Goal: Task Accomplishment & Management: Use online tool/utility

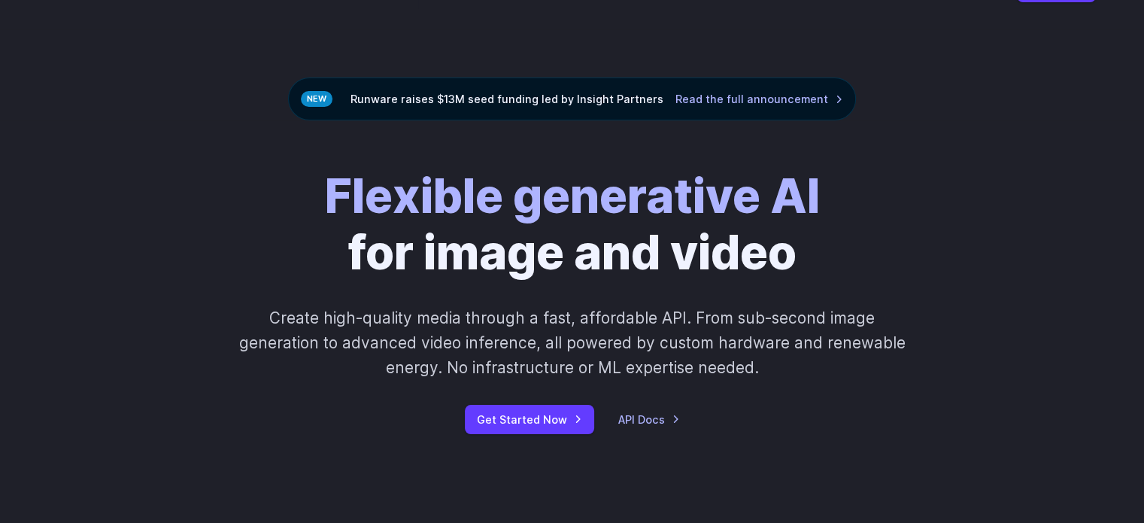
drag, startPoint x: 518, startPoint y: 247, endPoint x: 518, endPoint y: 285, distance: 38.4
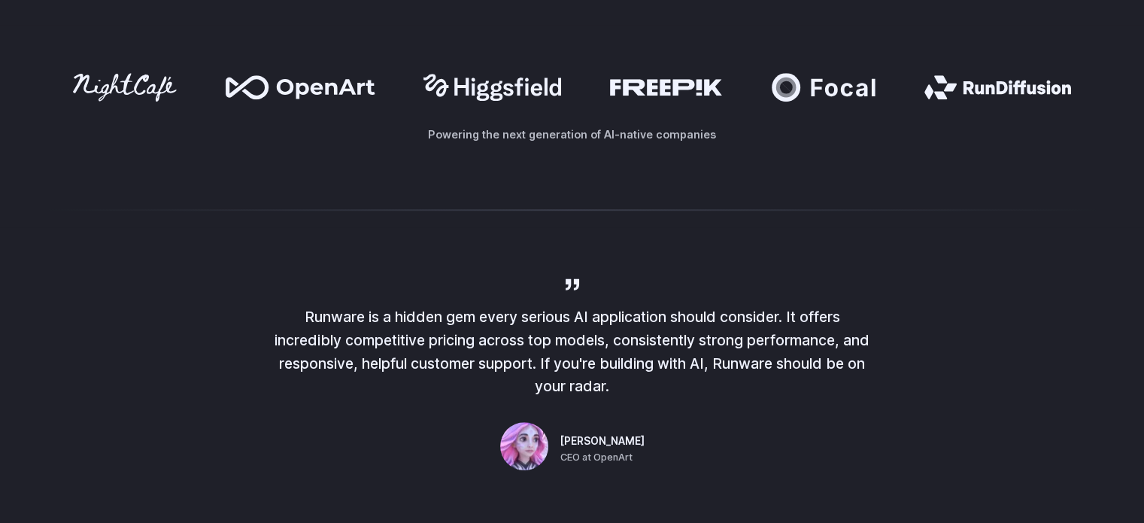
scroll to position [457, 0]
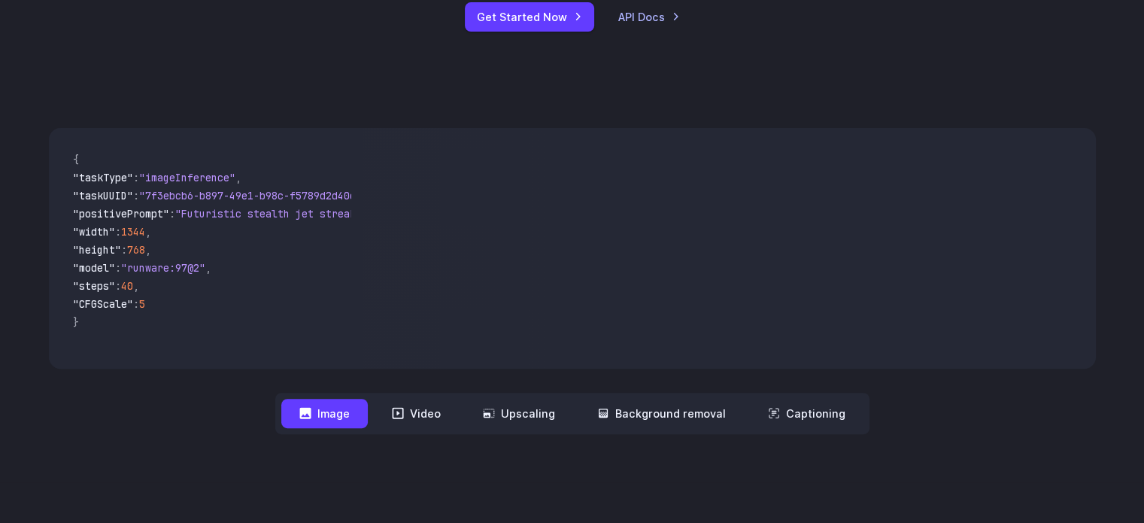
click at [347, 409] on button "Image" at bounding box center [324, 413] width 87 height 29
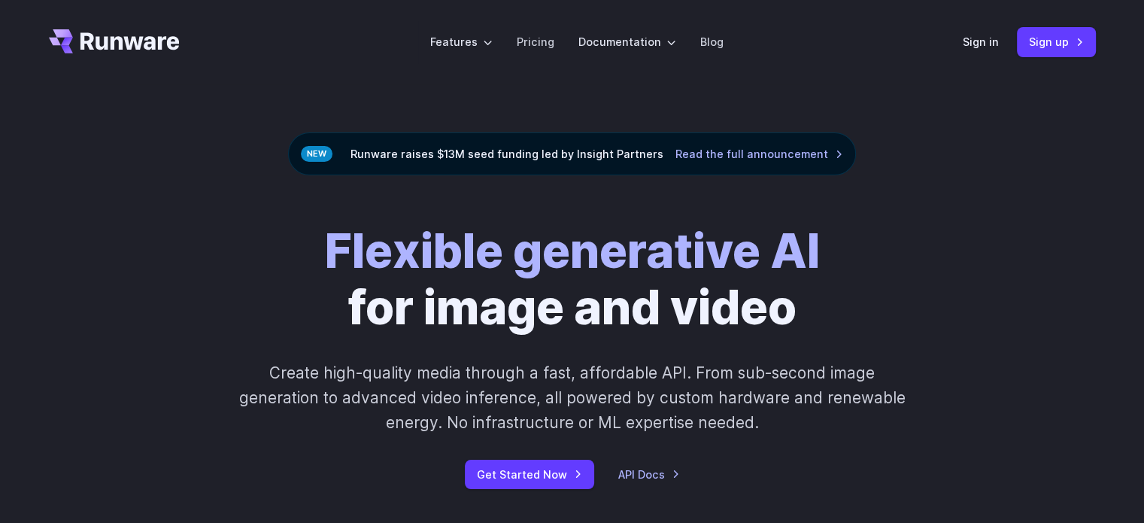
click at [570, 457] on div "Flexible generative AI for image and video Create high-quality media through a …" at bounding box center [572, 356] width 838 height 266
click at [582, 463] on link "Get Started Now" at bounding box center [529, 474] width 129 height 29
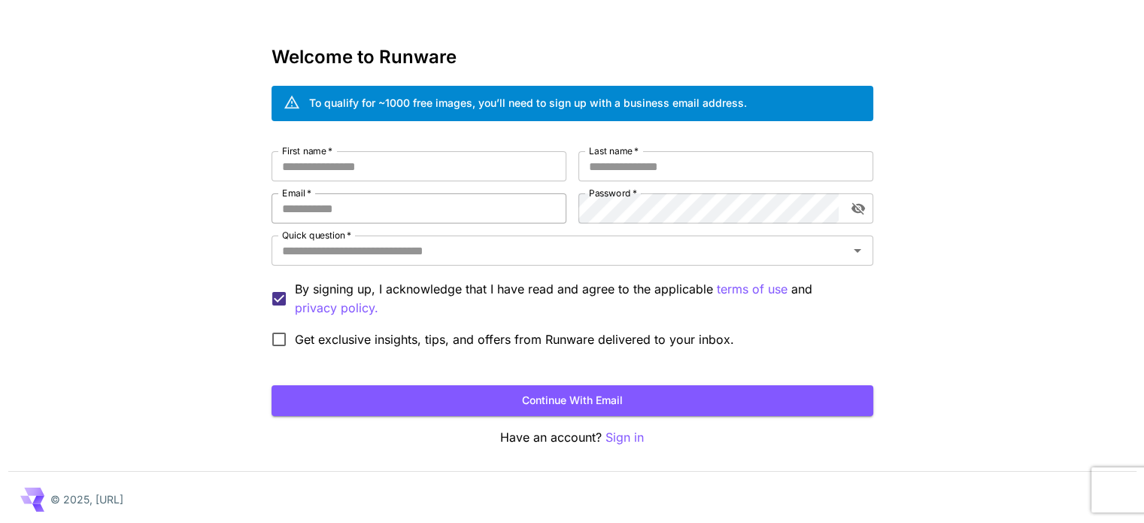
scroll to position [42, 0]
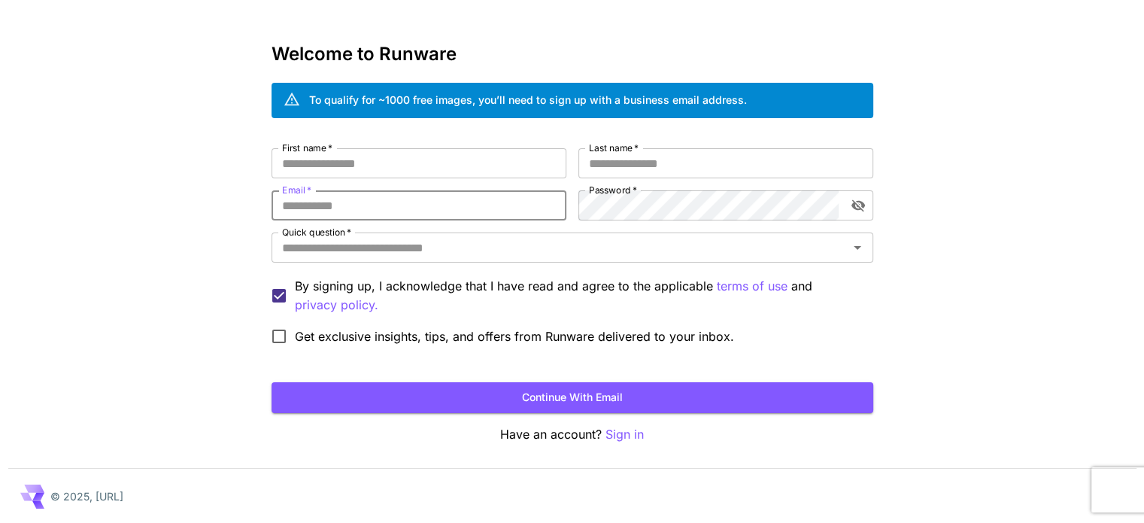
click at [374, 204] on input "Email   *" at bounding box center [419, 205] width 295 height 30
click at [400, 156] on input "First name   *" at bounding box center [419, 163] width 295 height 30
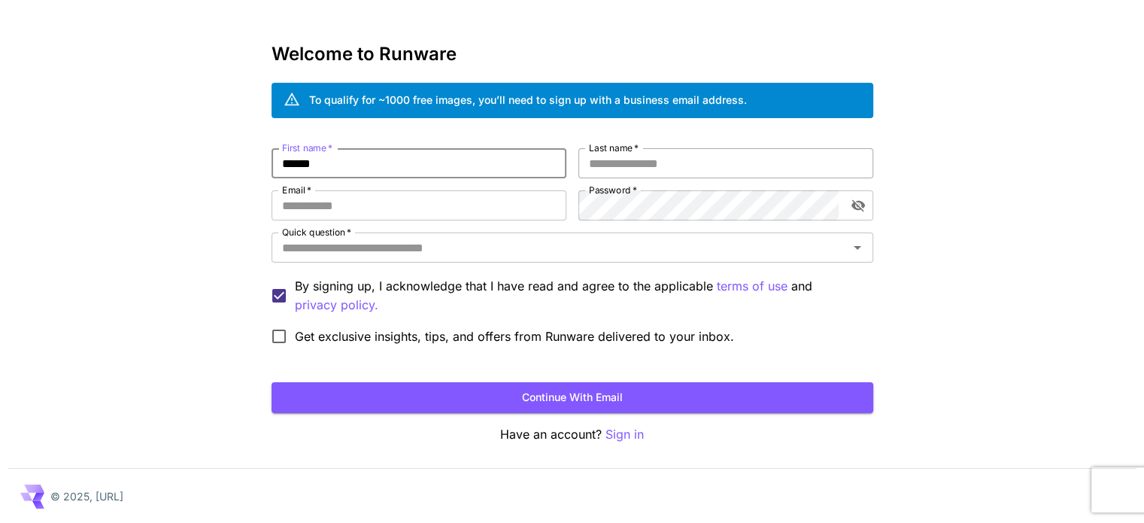
type input "******"
click at [676, 170] on input "Last name   *" at bounding box center [726, 163] width 295 height 30
type input "***"
click at [452, 207] on input "Email   *" at bounding box center [419, 205] width 295 height 30
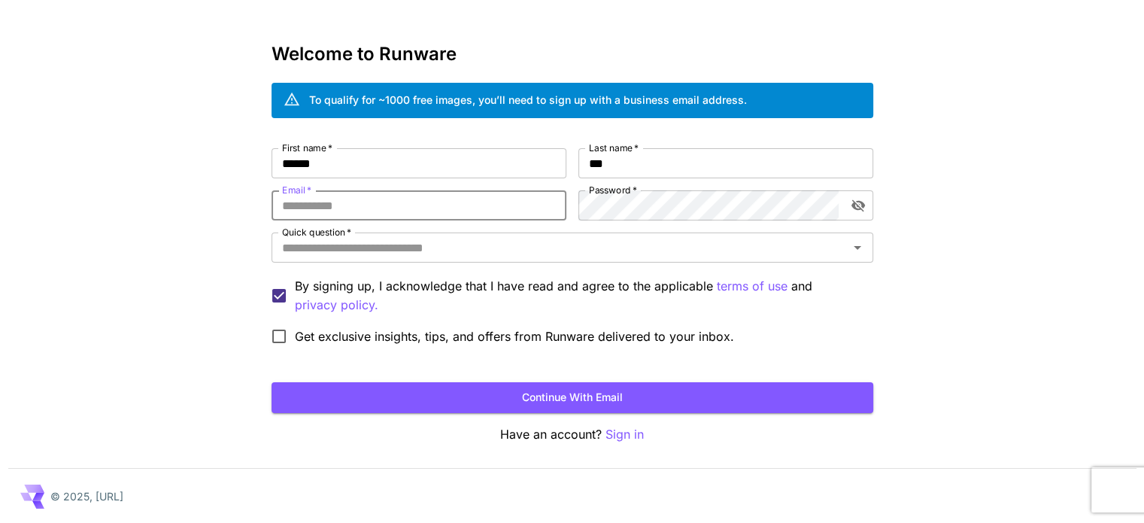
click at [381, 217] on input "Email   *" at bounding box center [419, 205] width 295 height 30
click at [462, 203] on input "Email   *" at bounding box center [419, 205] width 295 height 30
paste input "**********"
type input "**********"
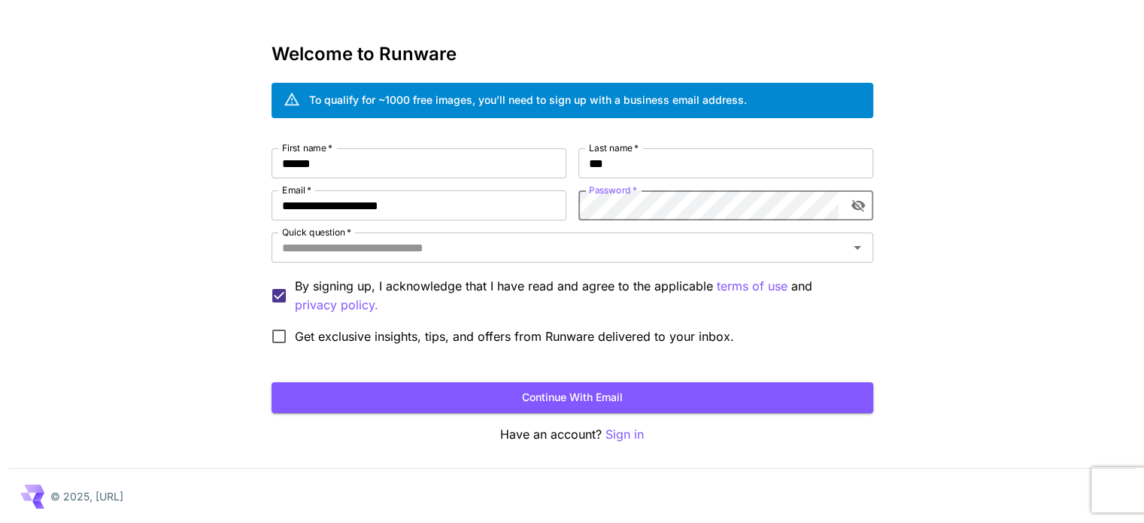
click at [363, 342] on span "Get exclusive insights, tips, and offers from Runware delivered to your inbox." at bounding box center [514, 336] width 439 height 18
click at [363, 338] on span "Get exclusive insights, tips, and offers from Runware delivered to your inbox." at bounding box center [514, 336] width 439 height 18
click at [491, 395] on button "Continue with email" at bounding box center [573, 397] width 602 height 31
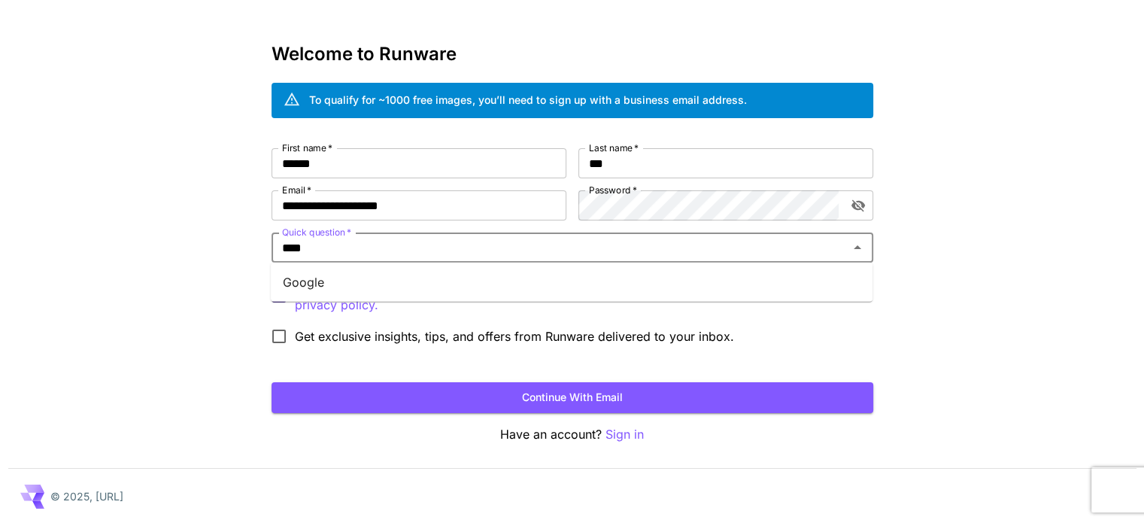
type input "*****"
click at [467, 288] on li "Google" at bounding box center [572, 282] width 602 height 27
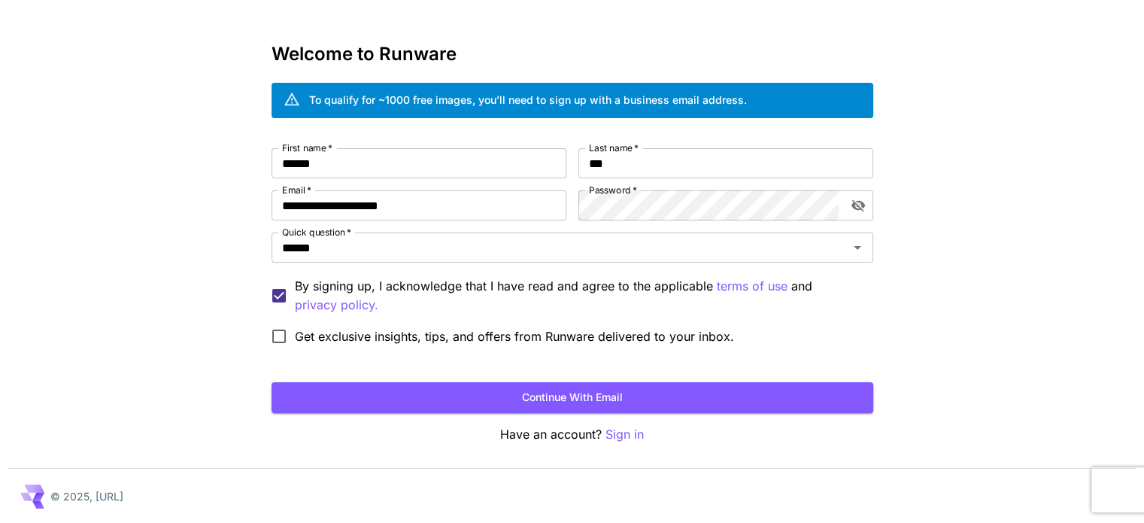
click at [485, 367] on form "**********" at bounding box center [573, 280] width 602 height 265
click at [485, 390] on button "Continue with email" at bounding box center [573, 397] width 602 height 31
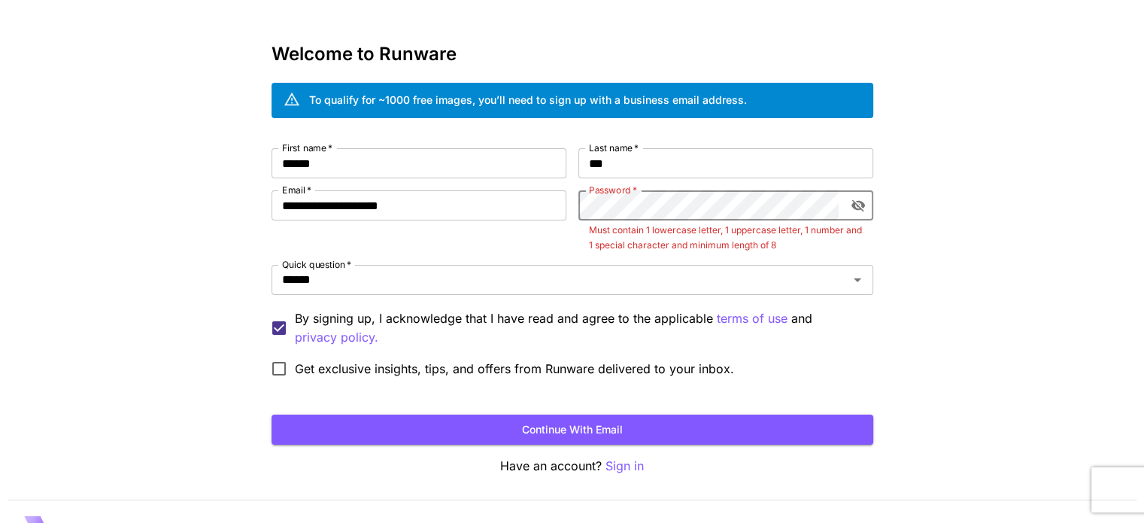
click at [856, 208] on icon "toggle password visibility" at bounding box center [858, 205] width 15 height 15
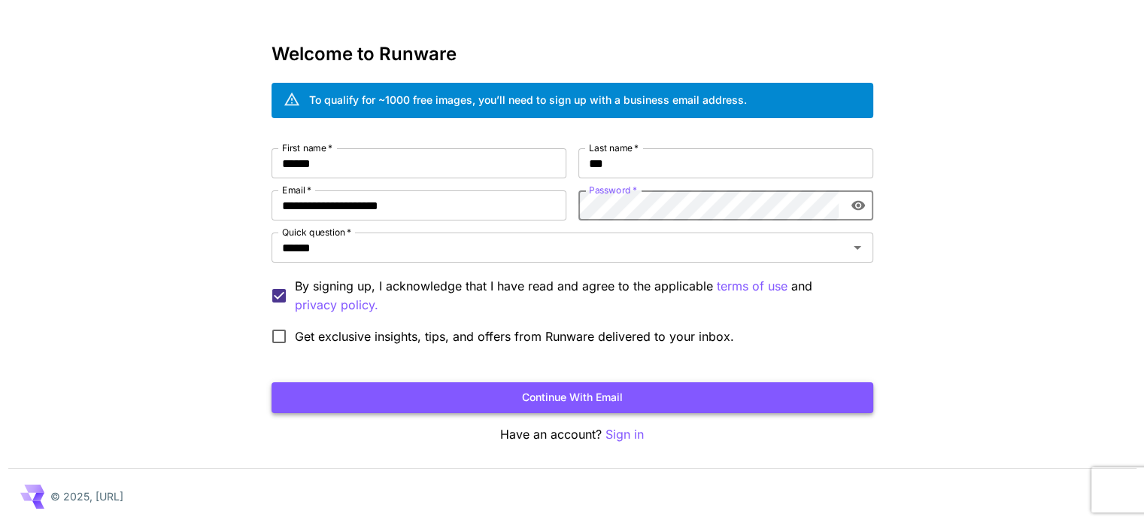
click at [571, 383] on button "Continue with email" at bounding box center [573, 397] width 602 height 31
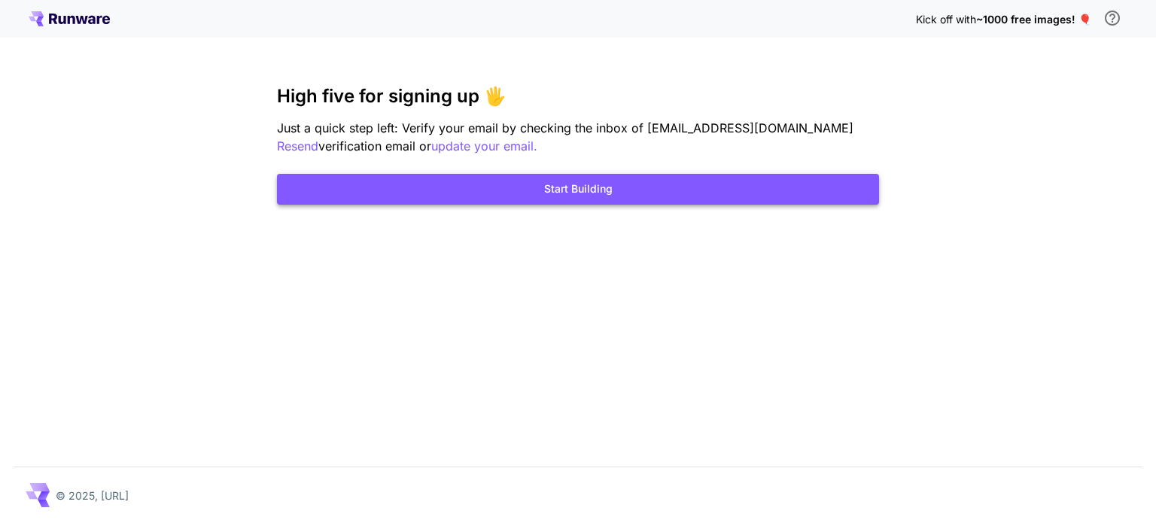
click at [664, 186] on button "Start Building" at bounding box center [578, 189] width 602 height 31
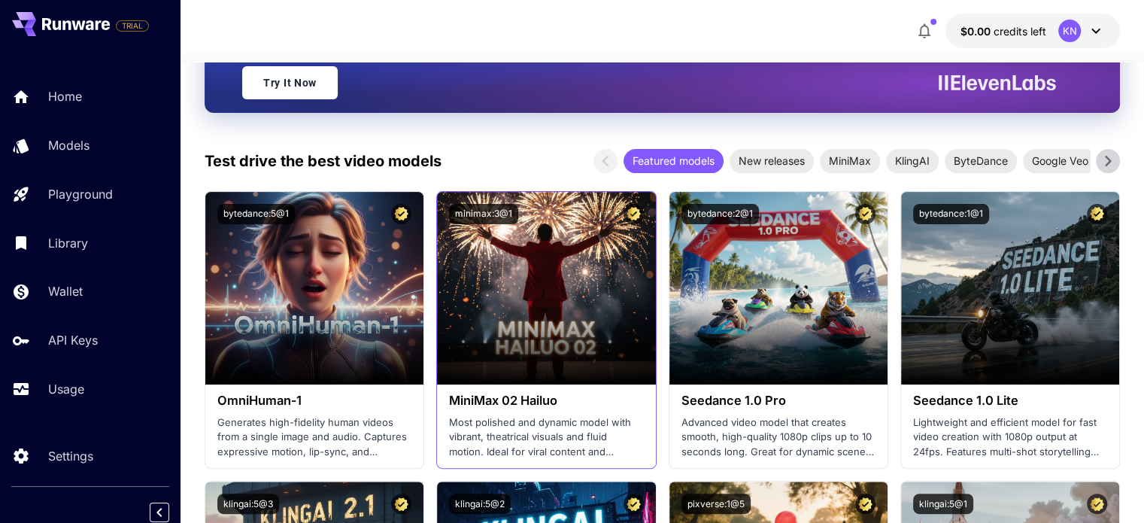
drag, startPoint x: 457, startPoint y: 219, endPoint x: 451, endPoint y: 309, distance: 90.5
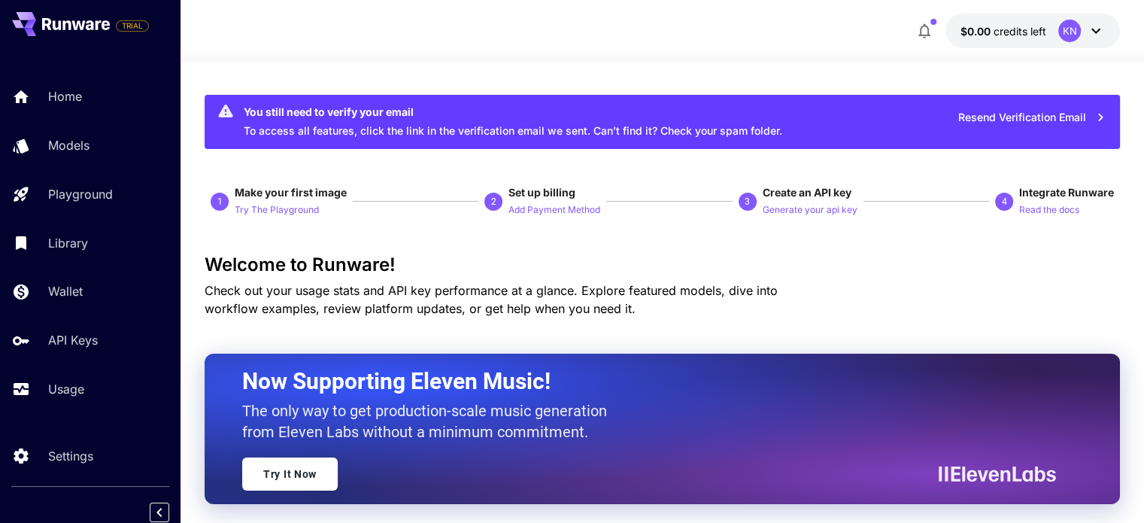
click at [1104, 37] on icon at bounding box center [1096, 31] width 18 height 18
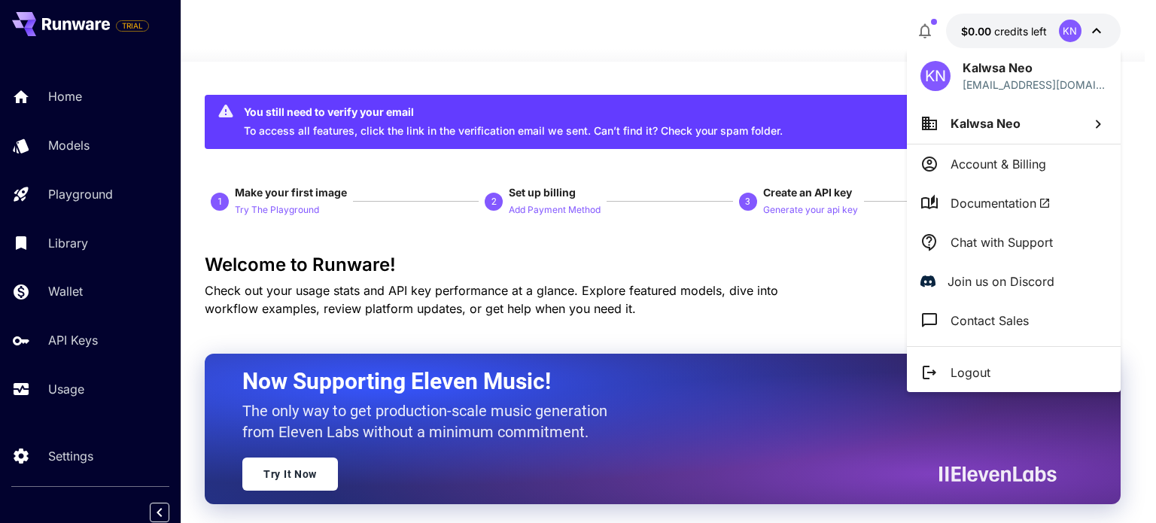
click at [1021, 130] on li "Kalwsa Neo" at bounding box center [1014, 123] width 214 height 41
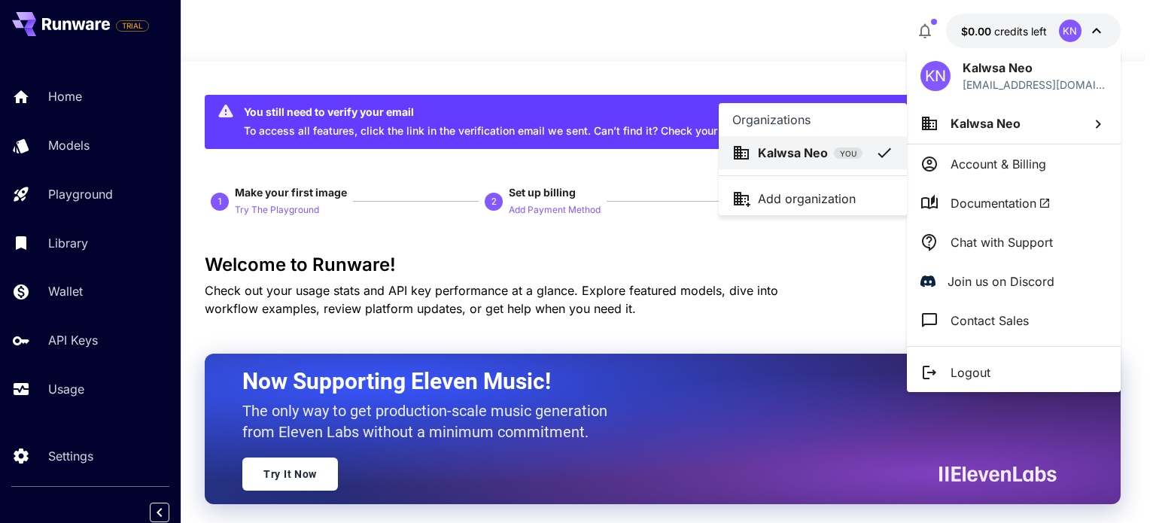
click at [1029, 138] on div at bounding box center [578, 261] width 1156 height 523
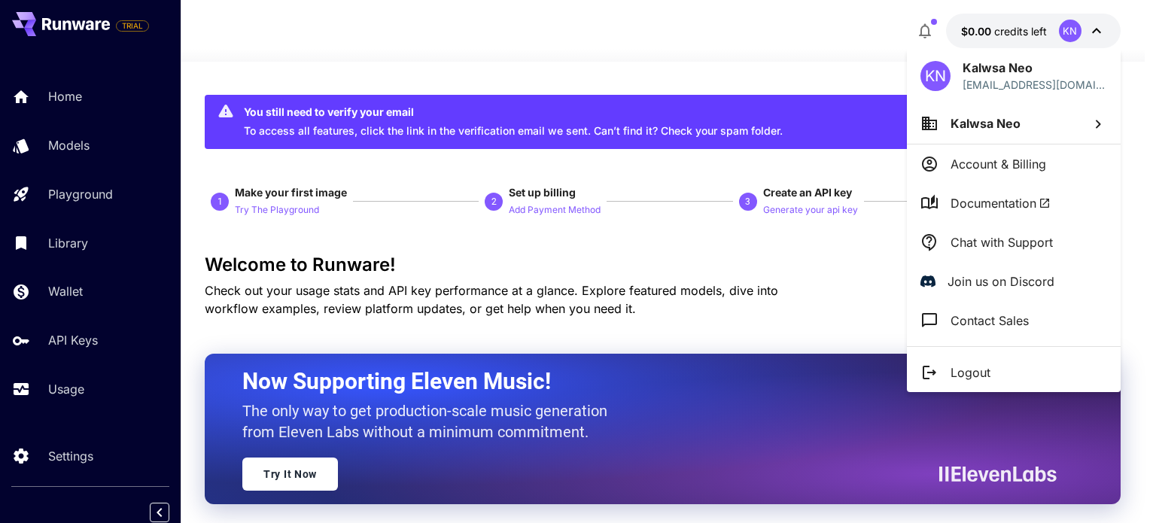
click at [970, 28] on div at bounding box center [578, 261] width 1156 height 523
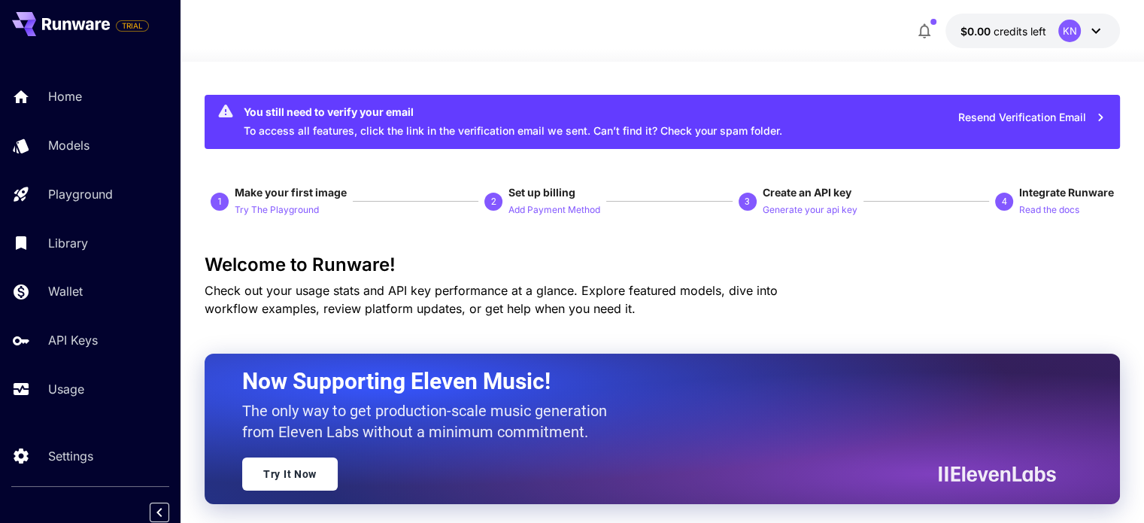
click at [984, 31] on span "$0.00" at bounding box center [977, 31] width 33 height 13
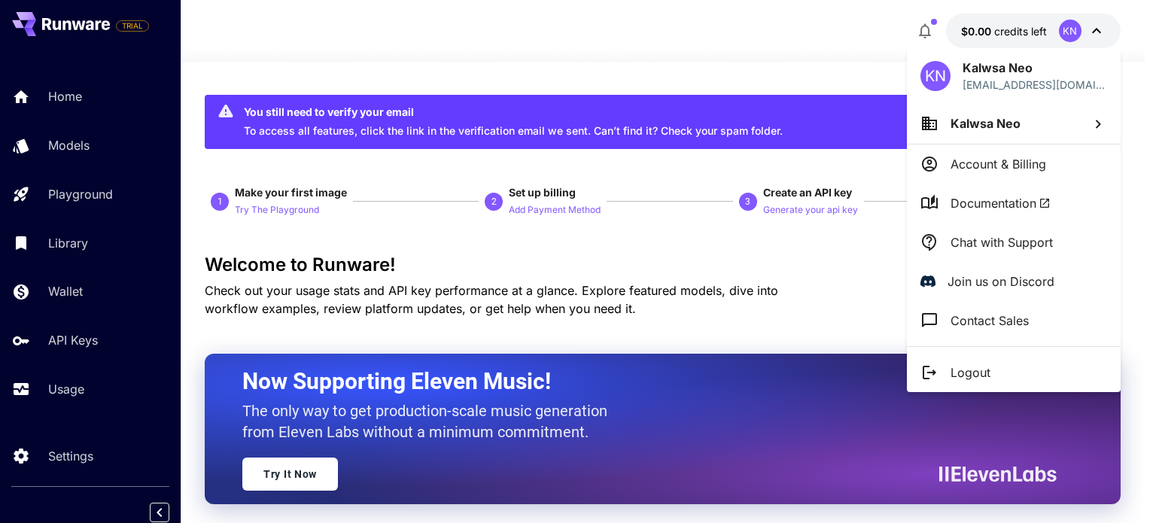
click at [663, 299] on div at bounding box center [578, 261] width 1156 height 523
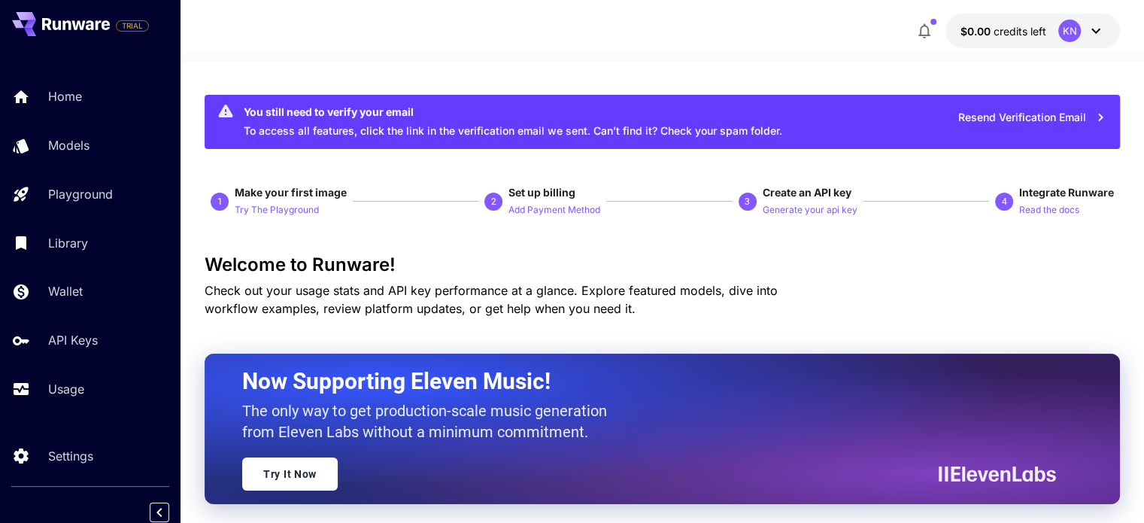
scroll to position [457, 0]
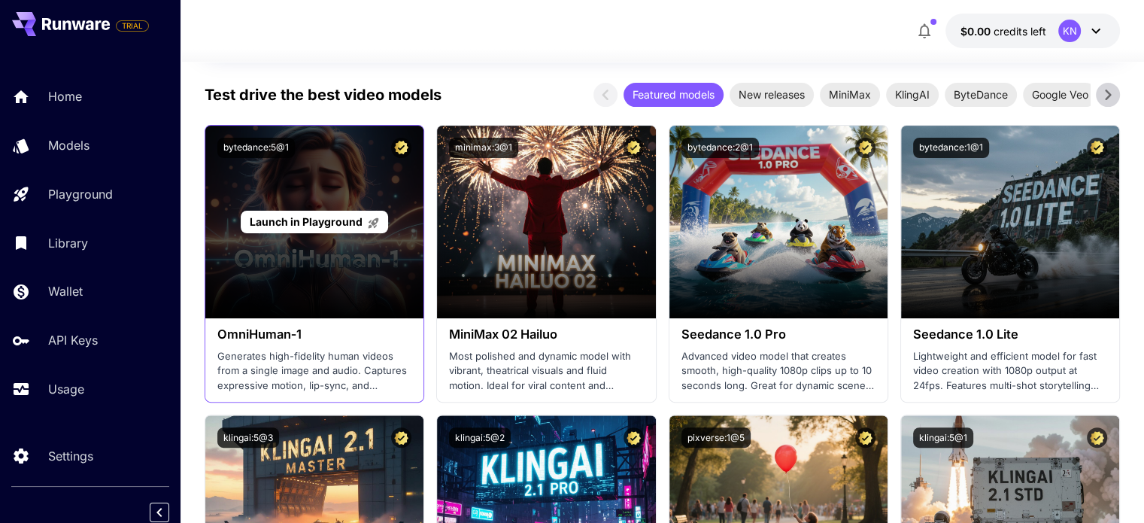
click at [345, 273] on div "Launch in Playground" at bounding box center [314, 222] width 218 height 193
click at [348, 223] on span "Launch in Playground" at bounding box center [306, 221] width 113 height 13
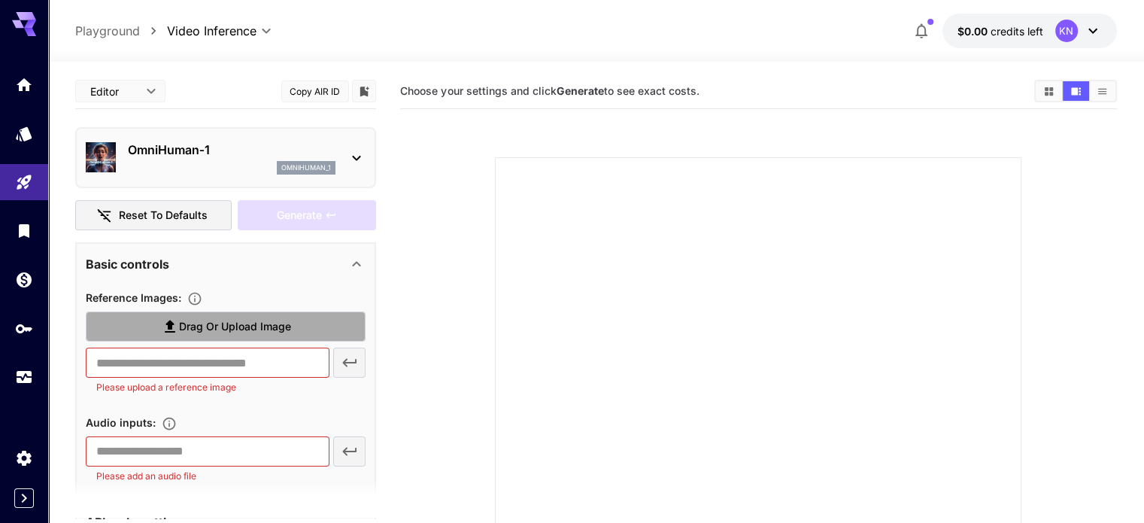
click at [243, 327] on span "Drag or upload image" at bounding box center [235, 326] width 112 height 19
click at [0, 0] on input "Drag or upload image" at bounding box center [0, 0] width 0 height 0
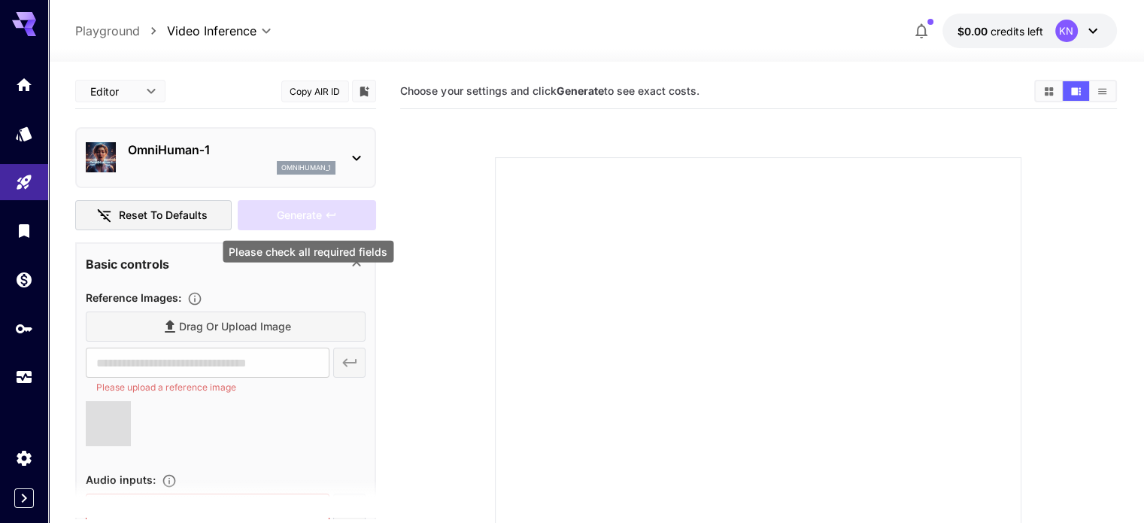
type input "**********"
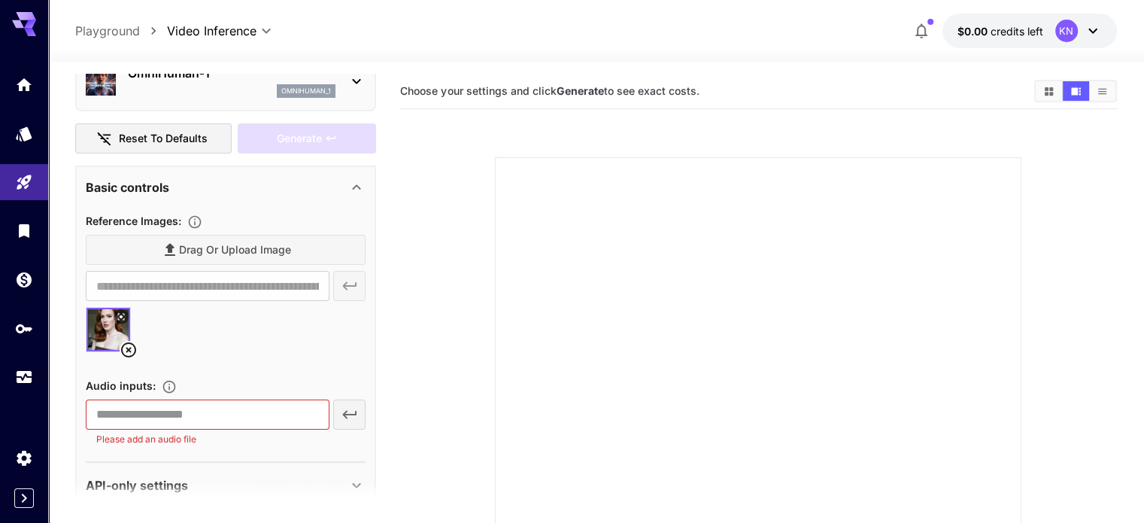
scroll to position [103, 0]
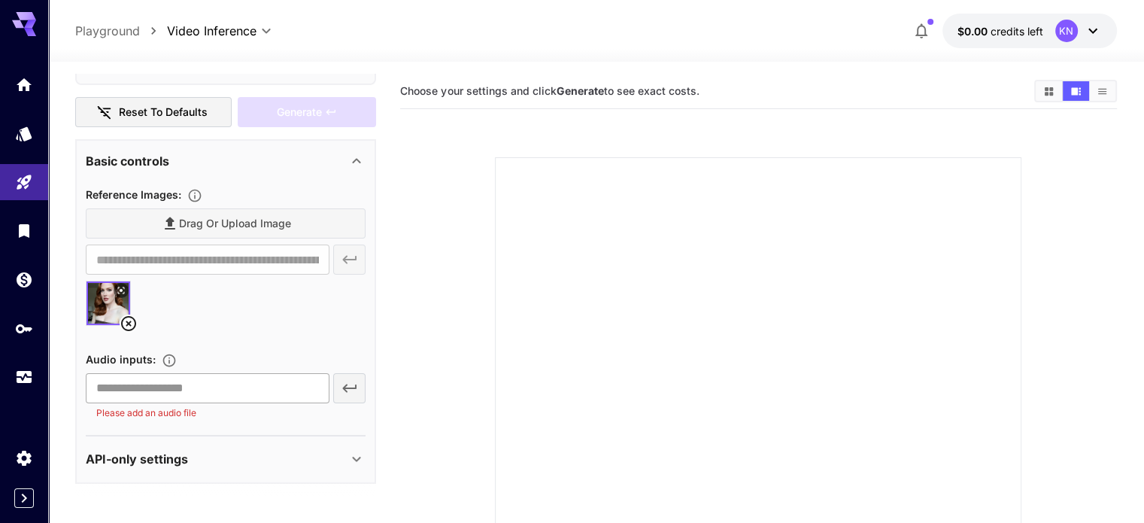
click at [172, 393] on input "text" at bounding box center [207, 388] width 243 height 30
click at [132, 415] on p "Please add an audio file" at bounding box center [207, 413] width 222 height 15
click at [169, 376] on input "text" at bounding box center [207, 388] width 243 height 30
click at [168, 384] on input "text" at bounding box center [207, 388] width 243 height 30
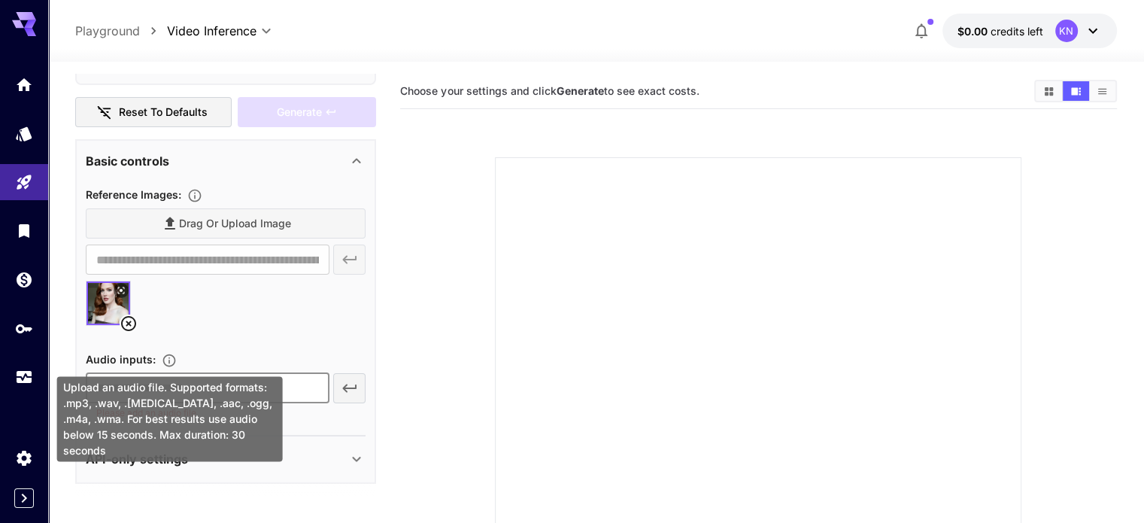
click at [171, 355] on icon "Upload an audio file. Supported formats: .mp3, .wav, .flac, .aac, .ogg, .m4a, .…" at bounding box center [169, 360] width 15 height 15
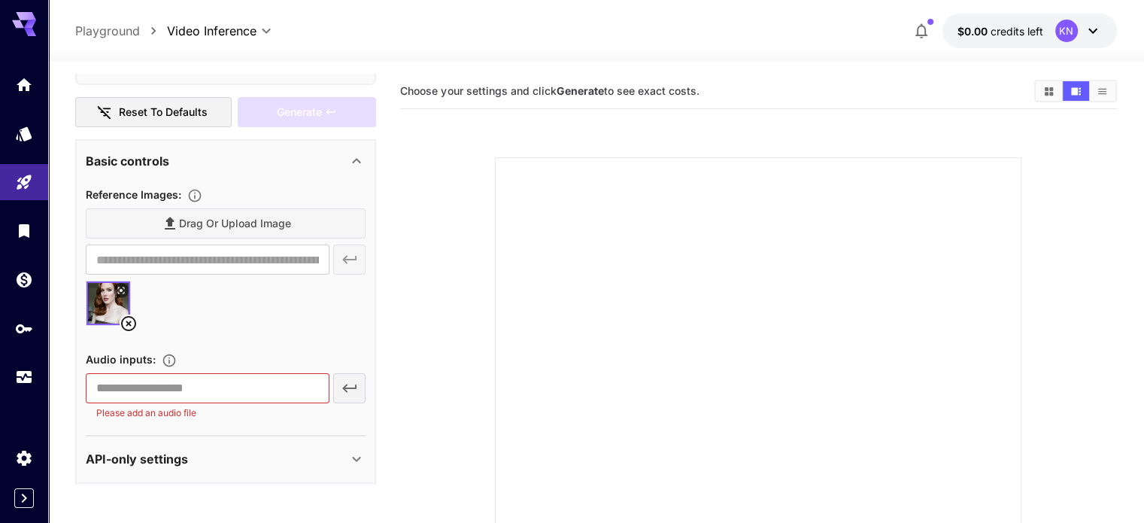
click at [352, 388] on div "​ Please add an audio file" at bounding box center [226, 396] width 280 height 47
click at [162, 407] on p "Please add an audio file" at bounding box center [207, 413] width 222 height 15
click at [163, 385] on input "text" at bounding box center [207, 388] width 243 height 30
